Goal: Find specific page/section: Find specific page/section

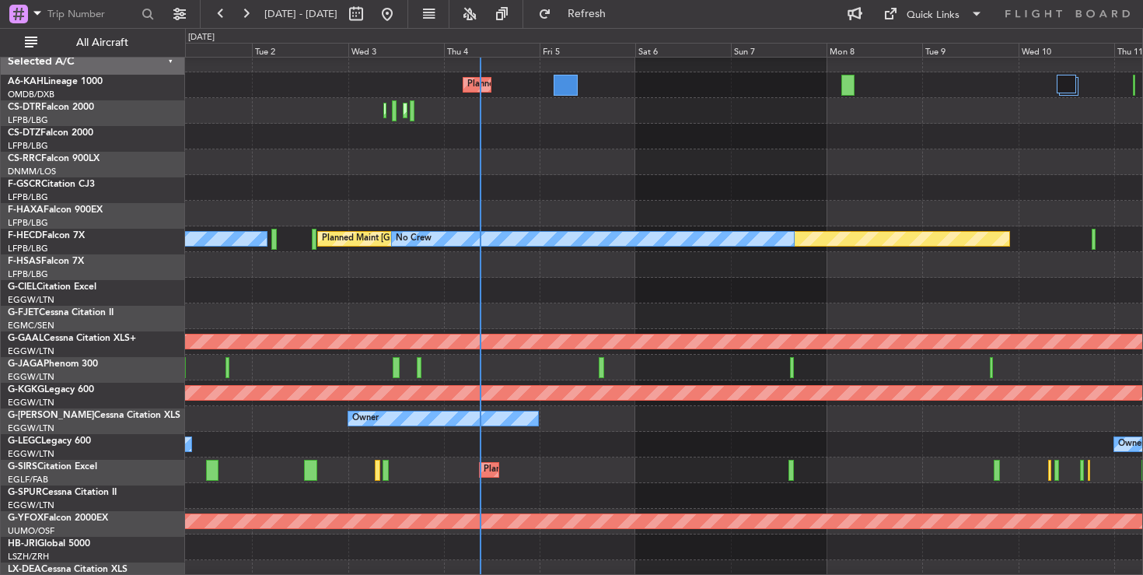
click at [407, 194] on div at bounding box center [663, 188] width 957 height 26
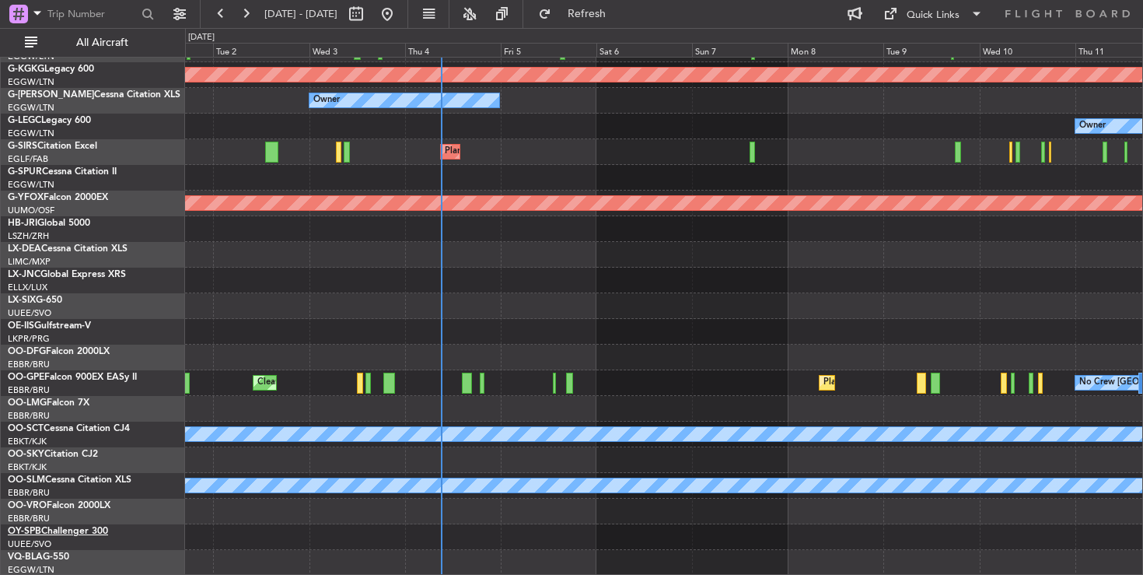
scroll to position [329, 0]
click at [482, 15] on button at bounding box center [469, 14] width 25 height 25
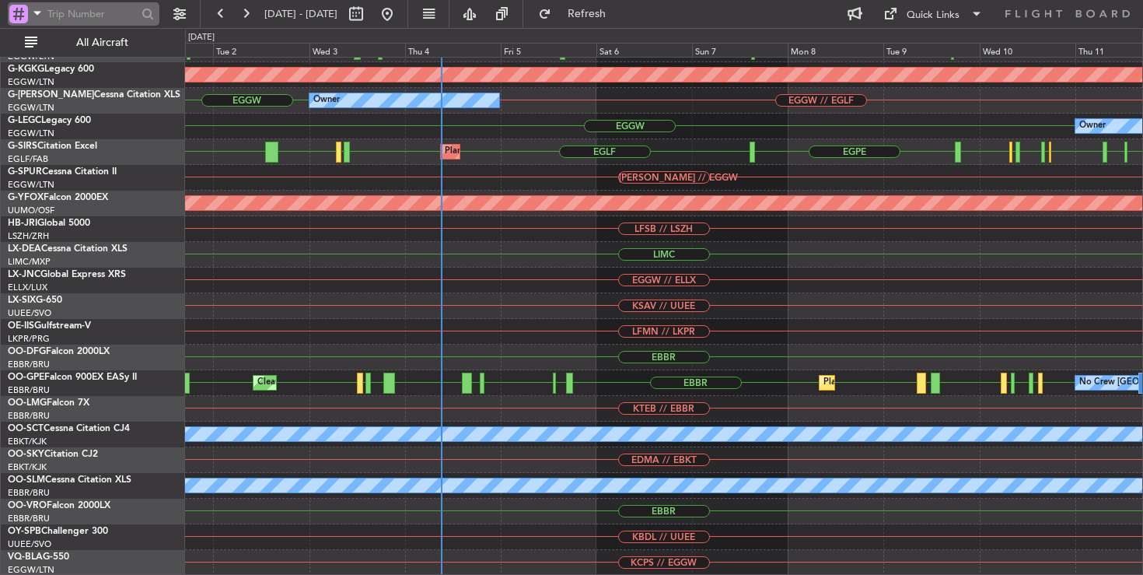
click at [30, 14] on span at bounding box center [37, 12] width 19 height 19
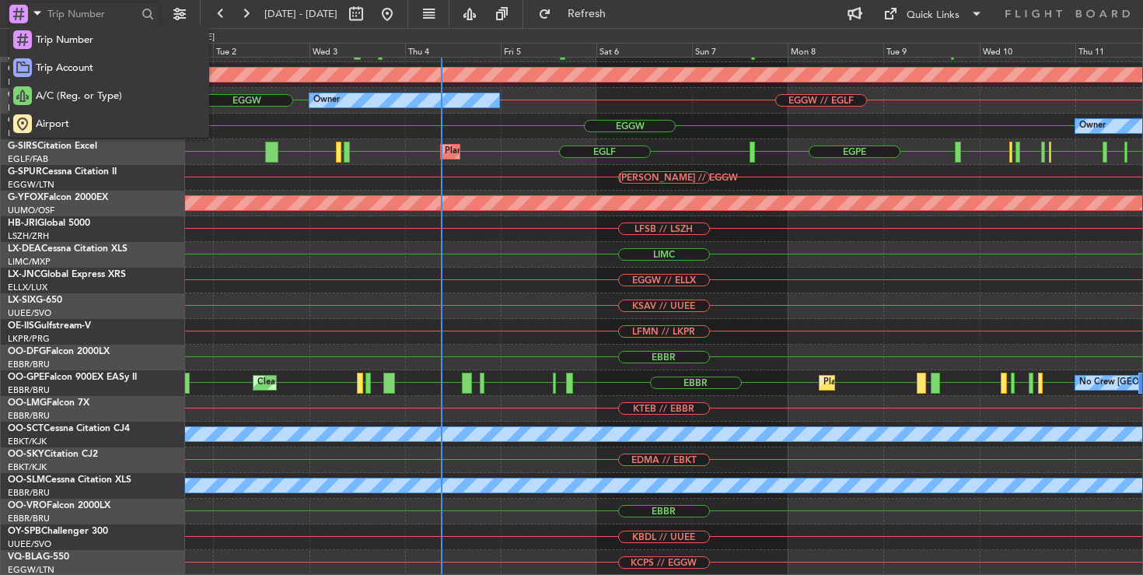
click at [177, 9] on div at bounding box center [571, 287] width 1143 height 575
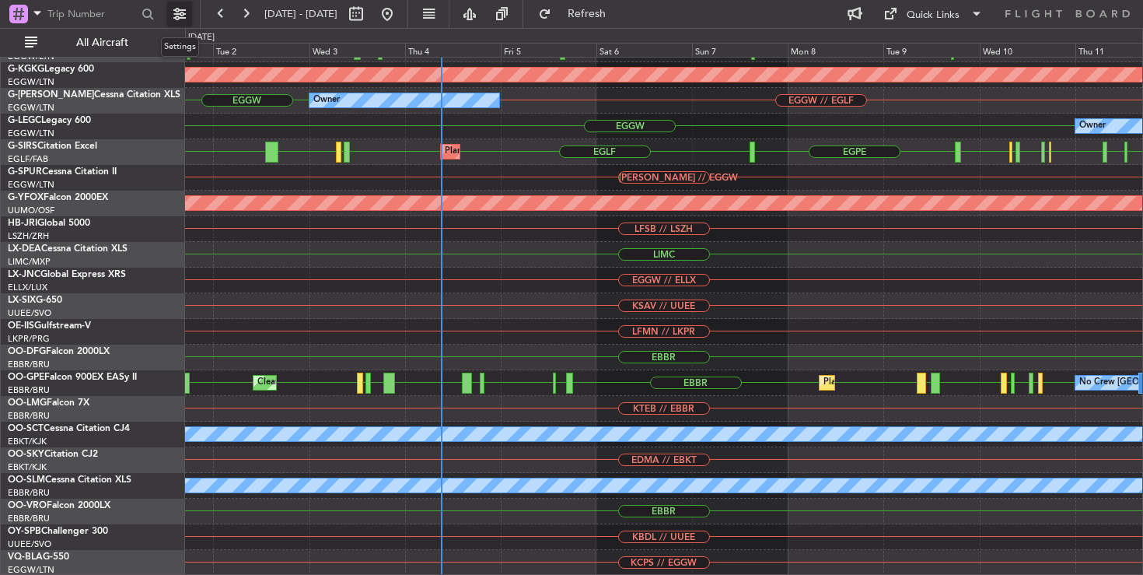
click at [177, 9] on button at bounding box center [179, 14] width 25 height 25
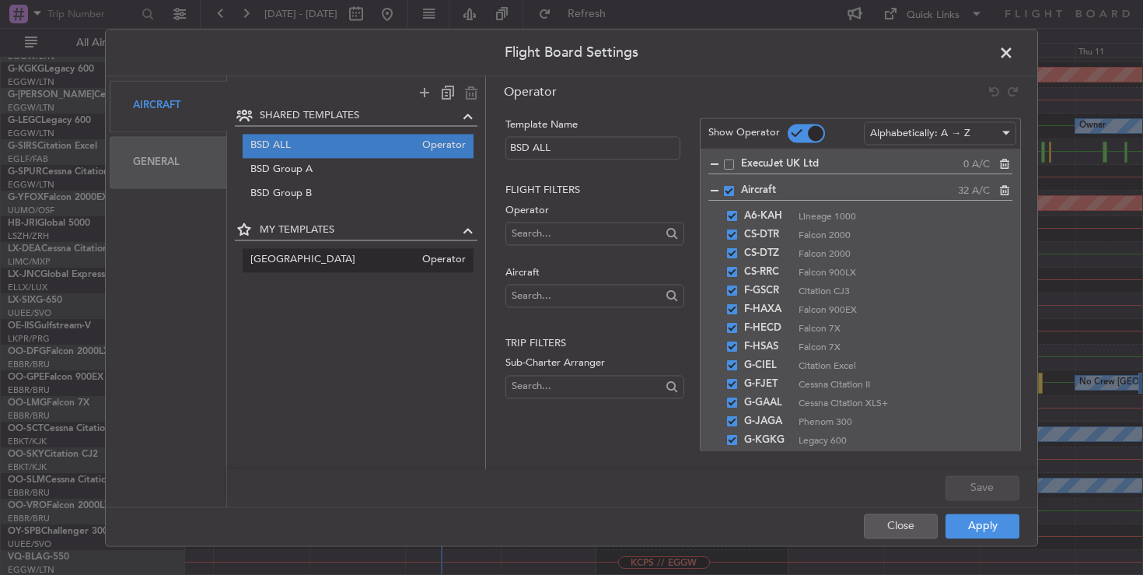
click at [290, 268] on span "[GEOGRAPHIC_DATA]" at bounding box center [332, 260] width 165 height 16
type input "[GEOGRAPHIC_DATA]"
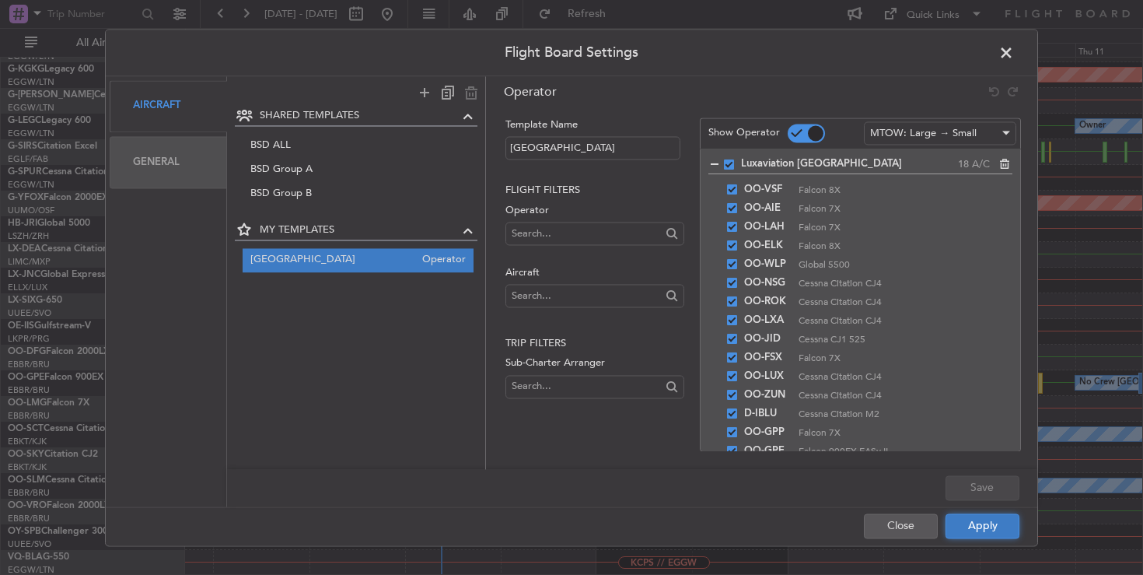
click at [1003, 530] on button "Apply" at bounding box center [983, 525] width 74 height 25
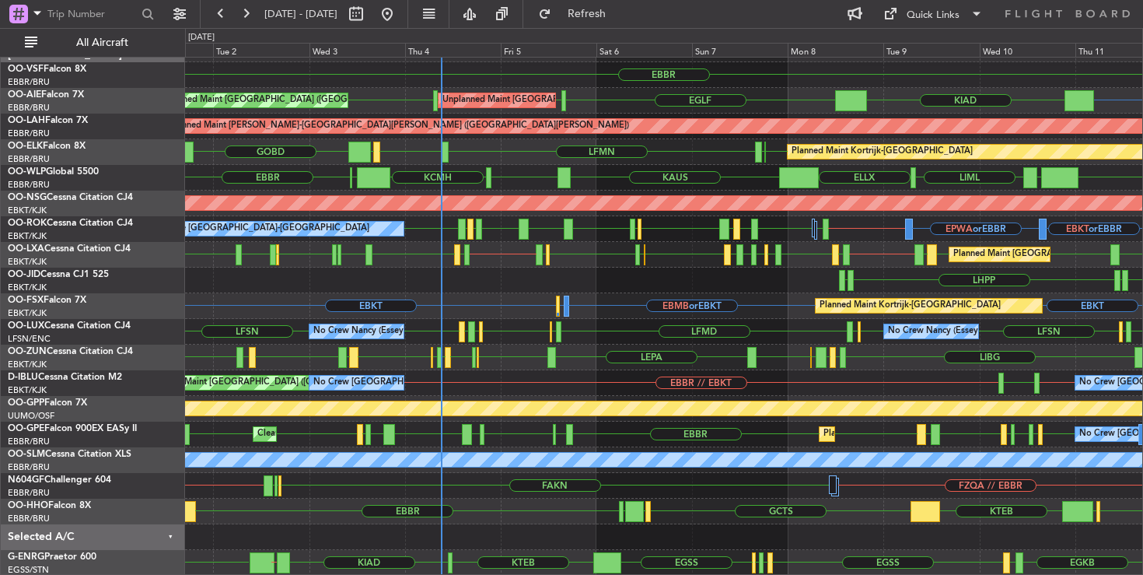
scroll to position [0, 0]
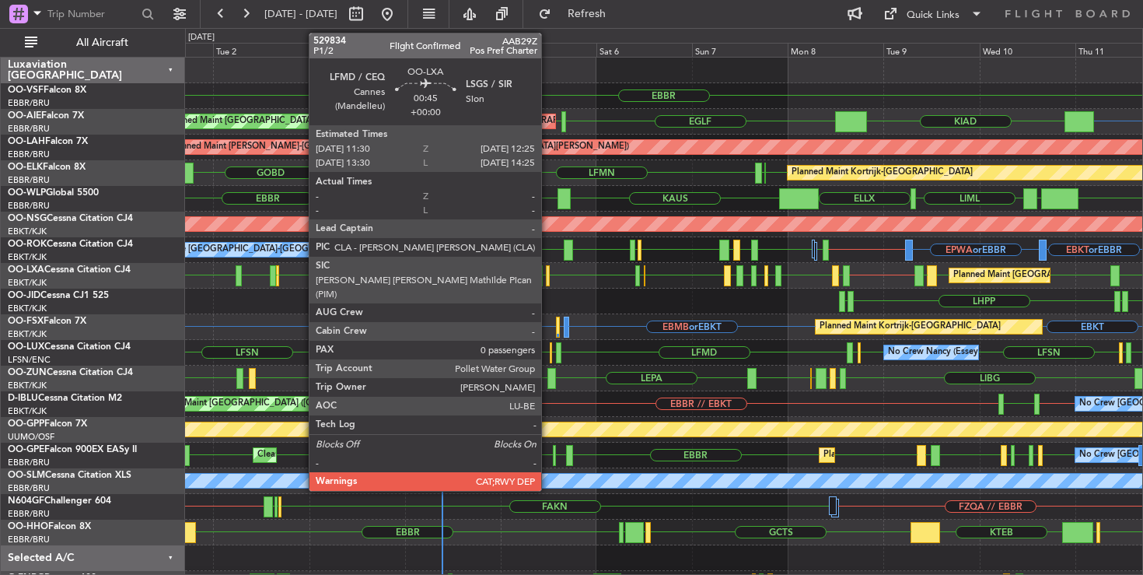
click at [548, 278] on div at bounding box center [548, 275] width 4 height 21
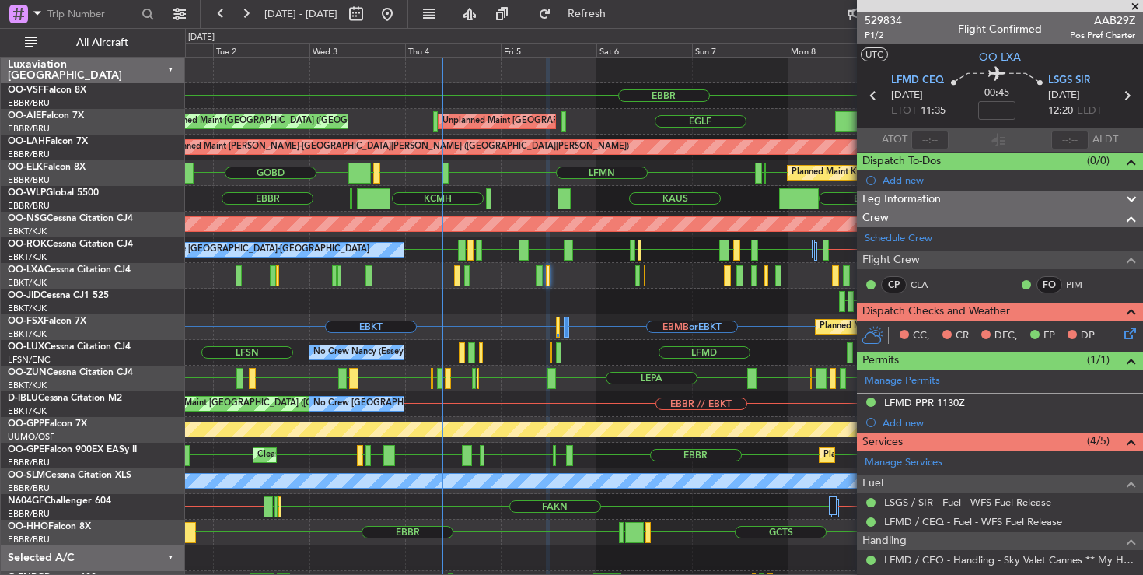
click at [1136, 3] on span at bounding box center [1136, 7] width 16 height 14
